Goal: Task Accomplishment & Management: Manage account settings

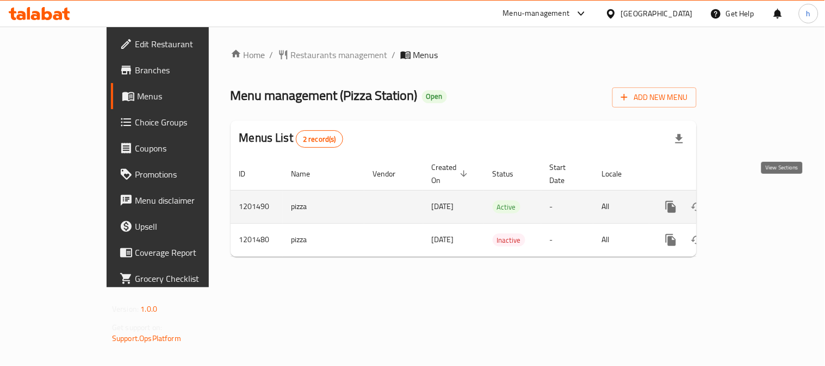
click at [756, 201] on icon "enhanced table" at bounding box center [749, 207] width 13 height 13
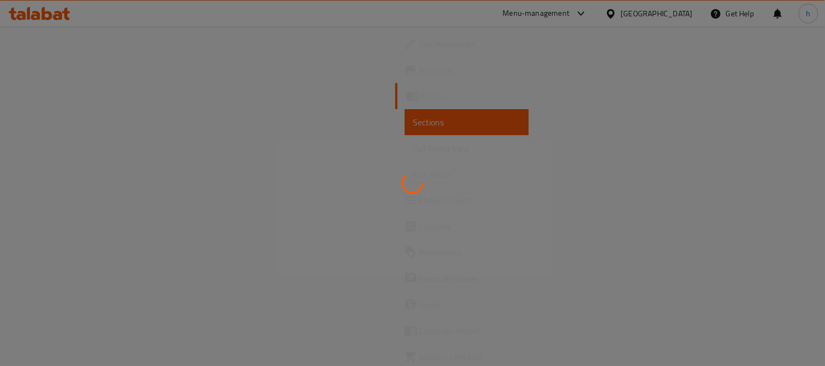
click at [58, 201] on div at bounding box center [412, 183] width 825 height 366
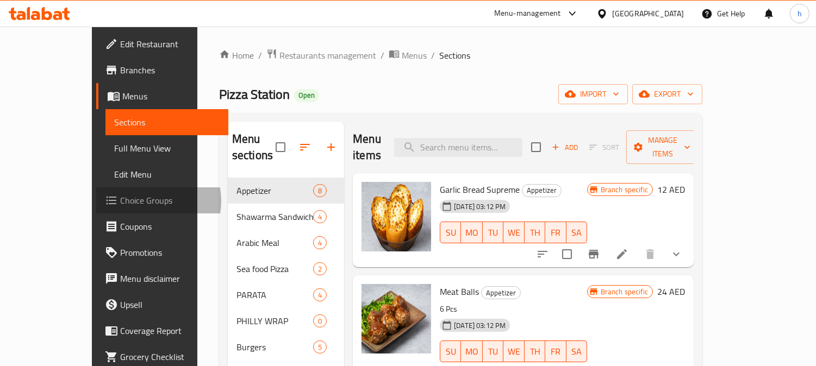
click at [120, 201] on span "Choice Groups" at bounding box center [169, 200] width 99 height 13
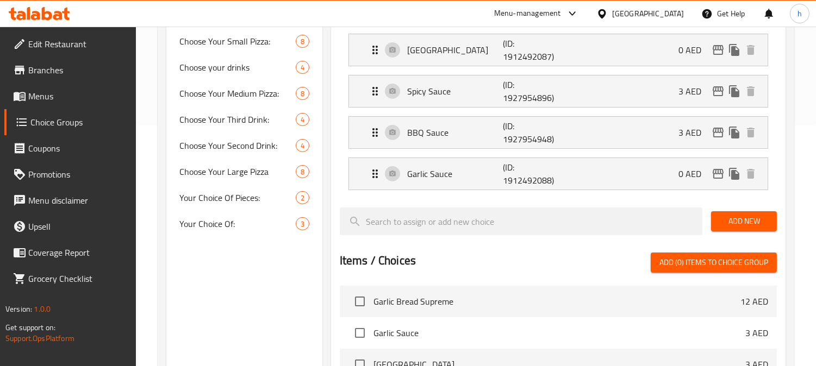
scroll to position [241, 0]
click at [220, 62] on span "Choose your drinks" at bounding box center [221, 66] width 84 height 13
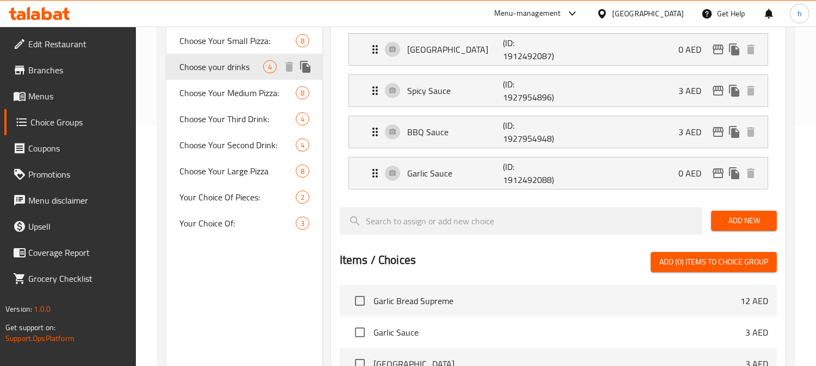
type input "Choose your drinks"
type input "اختر مشروبك"
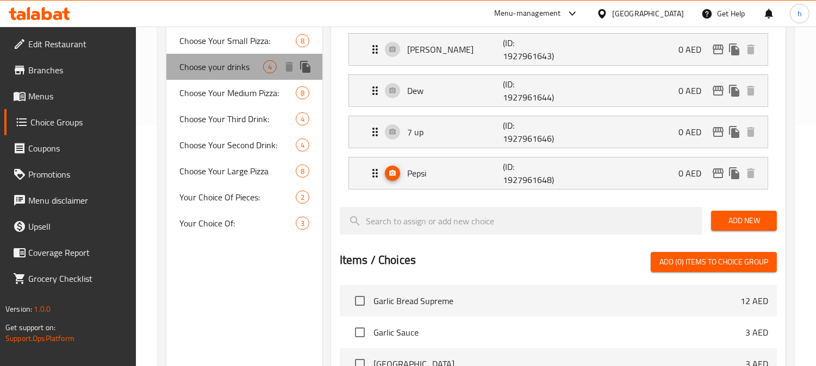
click at [205, 66] on span "Choose your drinks" at bounding box center [221, 66] width 84 height 13
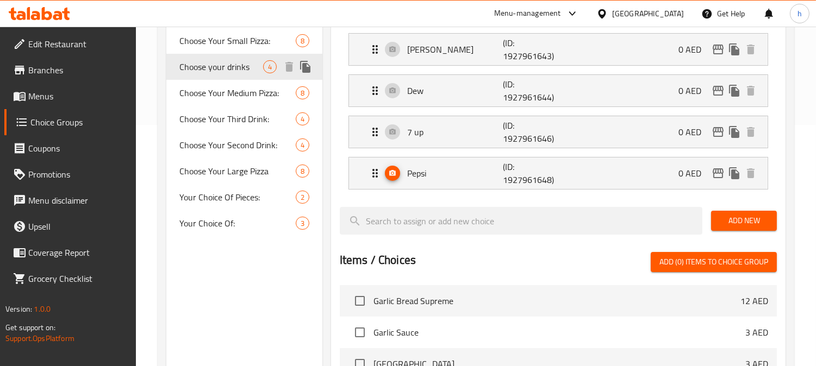
click at [205, 66] on span "Choose your drinks" at bounding box center [221, 66] width 84 height 13
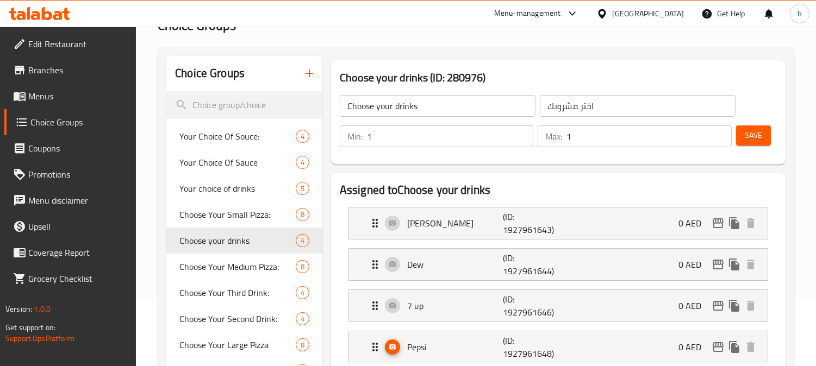
scroll to position [181, 0]
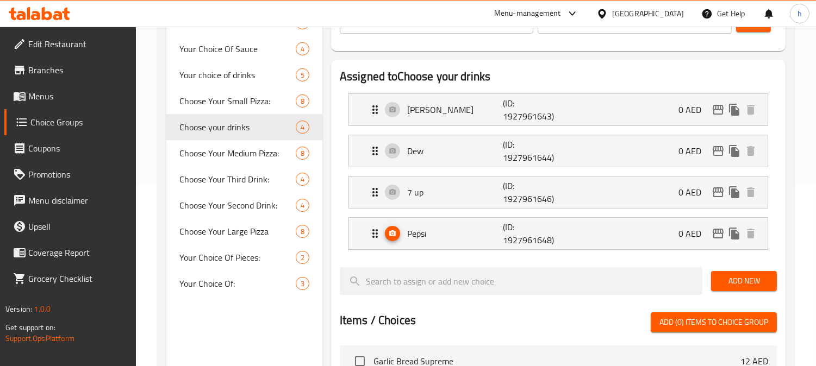
click at [275, 332] on div "Choice Groups Your Choice Of Souce: 4 Your Choice Of Sauce 4 Your choice of dri…" at bounding box center [244, 296] width 156 height 708
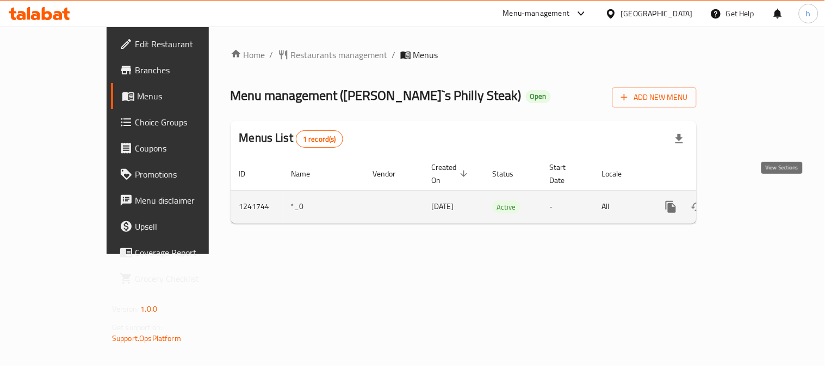
click at [756, 201] on icon "enhanced table" at bounding box center [749, 207] width 13 height 13
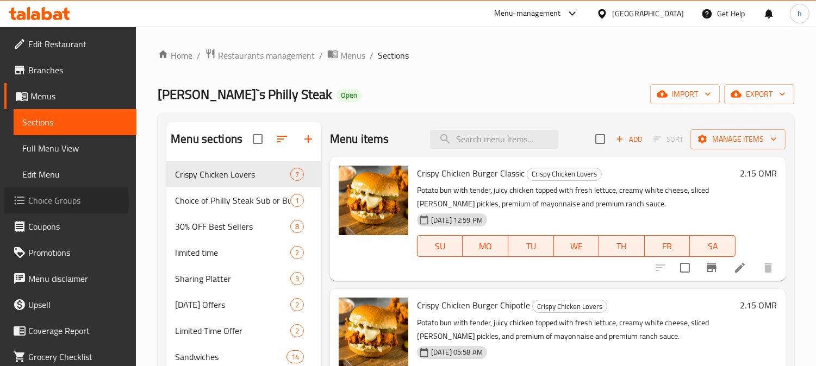
click at [49, 201] on span "Choice Groups" at bounding box center [77, 200] width 99 height 13
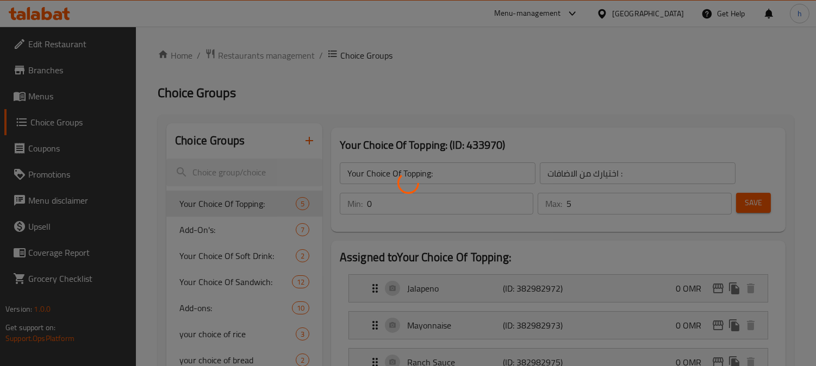
click at [522, 72] on div at bounding box center [408, 183] width 816 height 366
click at [529, 73] on div at bounding box center [408, 183] width 816 height 366
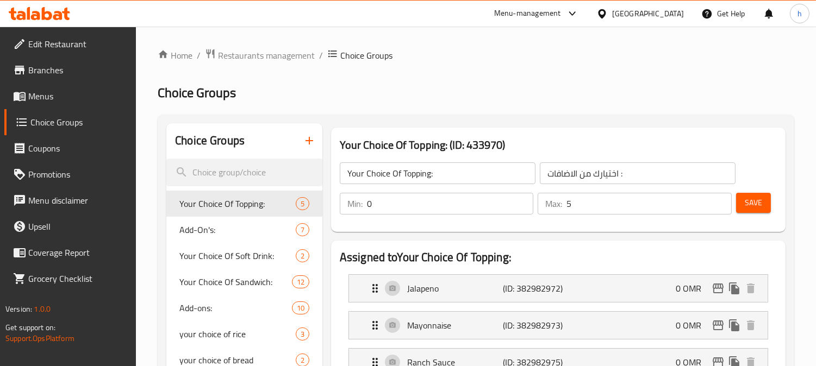
click at [535, 90] on div at bounding box center [408, 183] width 816 height 366
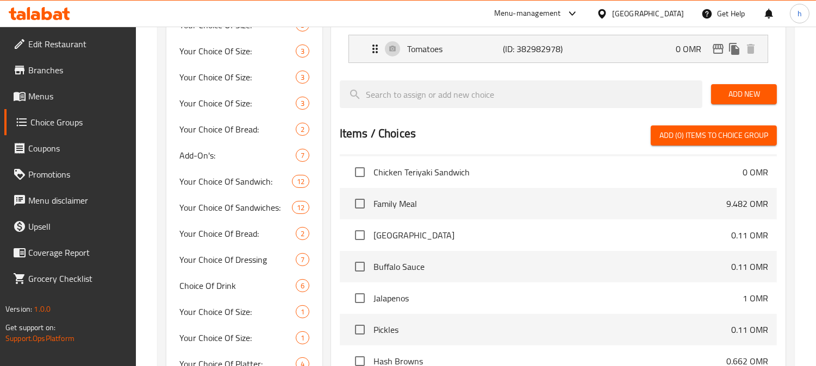
scroll to position [409, 0]
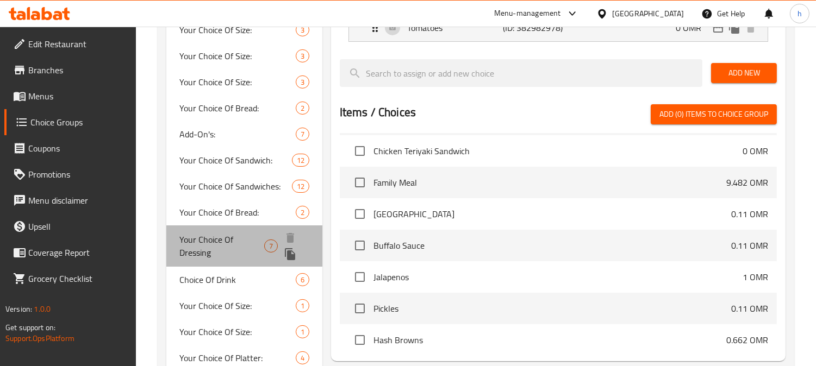
drag, startPoint x: 209, startPoint y: 239, endPoint x: 202, endPoint y: 241, distance: 6.9
click at [209, 239] on span "Your Choice Of Dressing" at bounding box center [221, 246] width 85 height 26
click at [209, 326] on span "Your Choice Of Size:" at bounding box center [237, 332] width 116 height 13
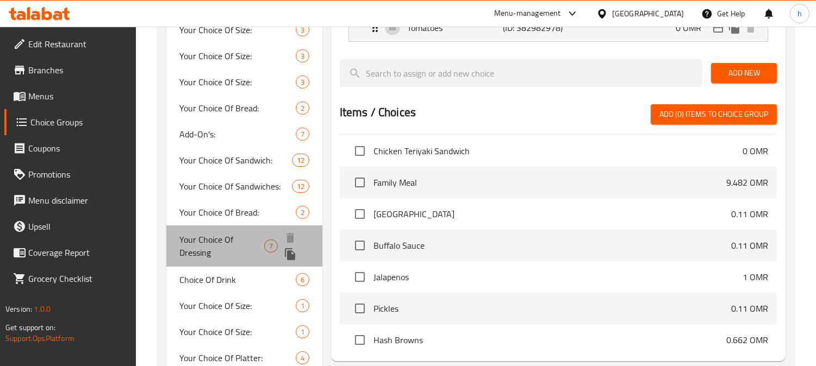
click at [209, 95] on div "Your Choice Of Size: 3" at bounding box center [244, 82] width 156 height 26
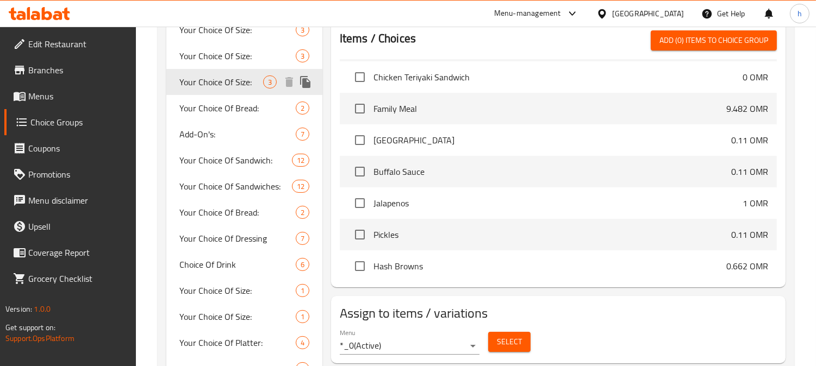
type input "Your Choice Of Size:"
type input "اختيارك من الحجم:"
type input "1"
click at [202, 167] on span "Your Choice Of Sandwich:" at bounding box center [235, 160] width 112 height 13
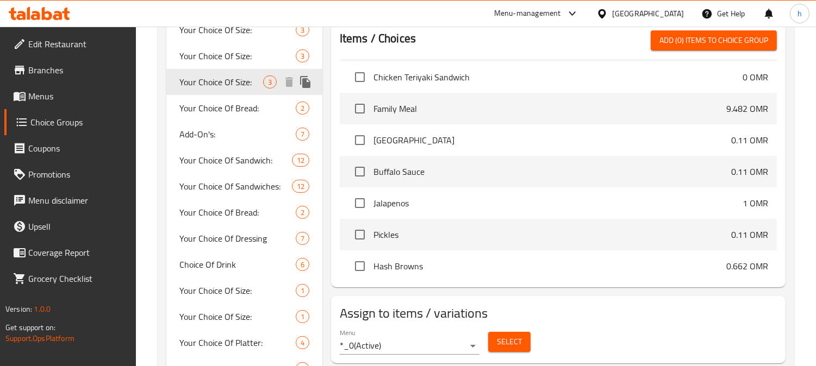
scroll to position [694, 0]
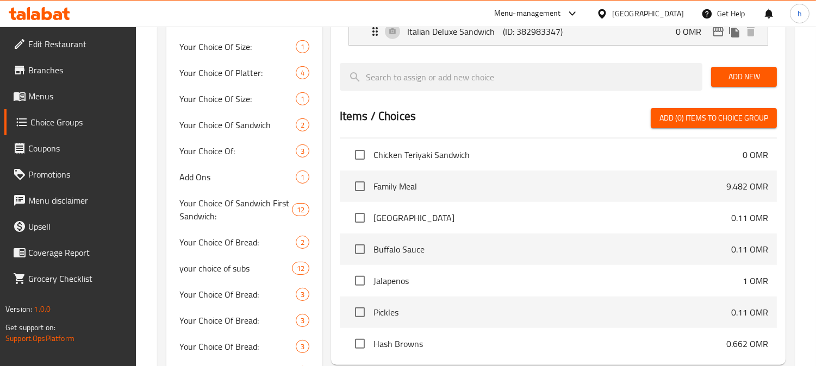
type input "Your Choice Of Sandwich:"
type input "إختيارك من السندويتشات:"
type input "4"
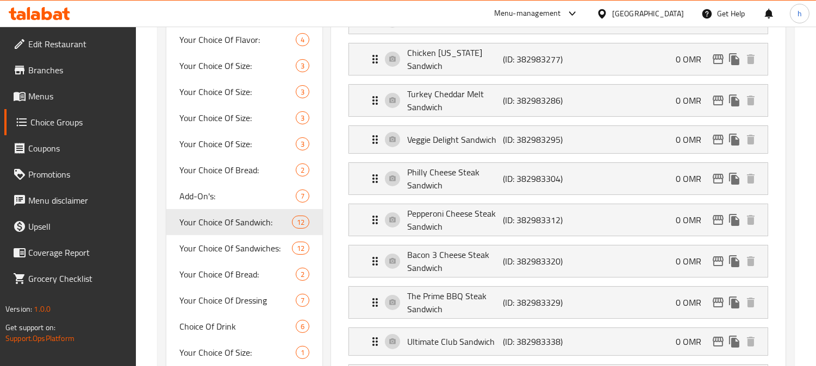
scroll to position [392, 0]
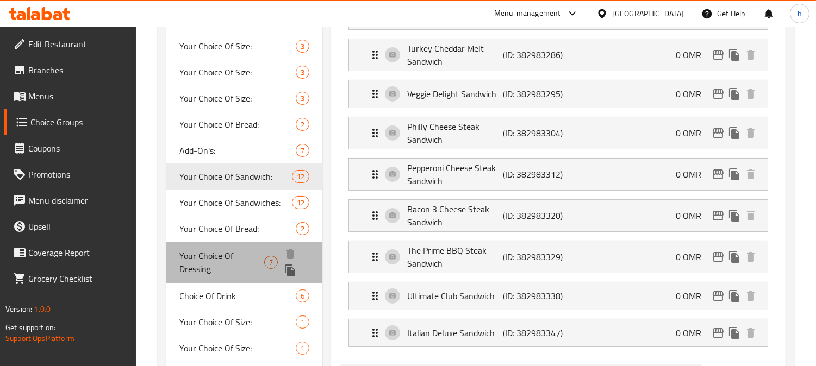
click at [192, 257] on span "Your Choice Of Dressing" at bounding box center [221, 263] width 85 height 26
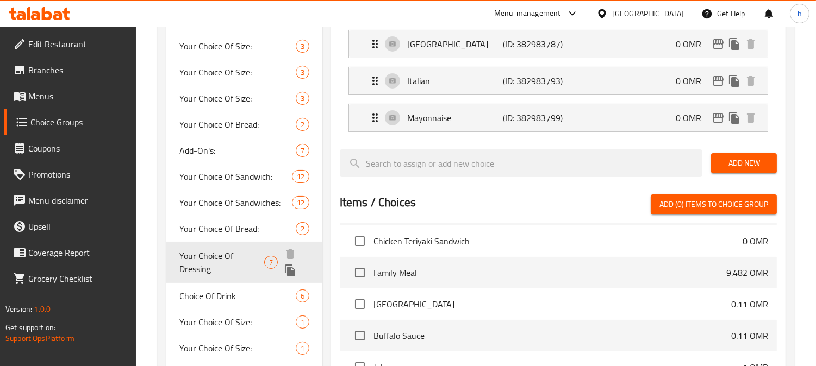
type input "Your Choice Of Dressing"
type input "اختيارك من الصلصة:"
type input "0"
type input "1"
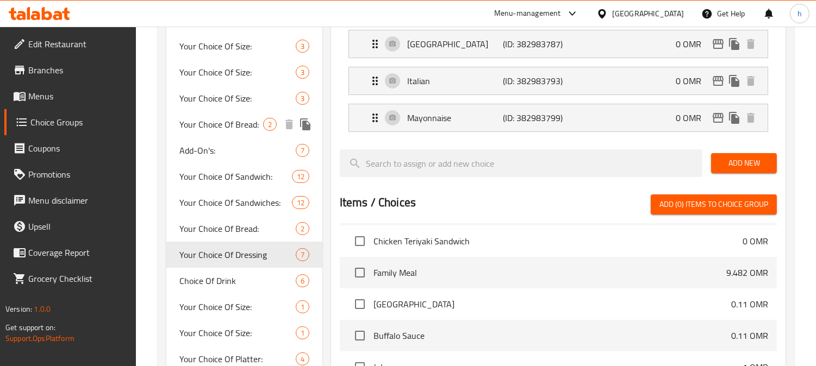
scroll to position [151, 0]
